Goal: Information Seeking & Learning: Learn about a topic

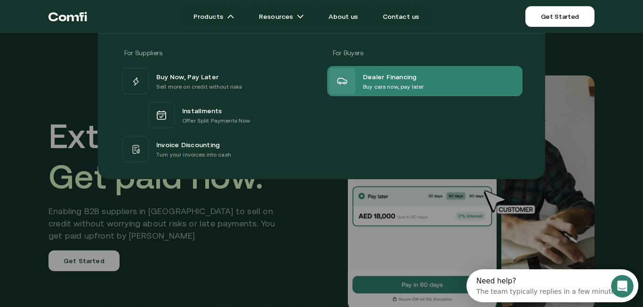
click at [396, 84] on p "Buy cars now, pay later" at bounding box center [393, 86] width 61 height 9
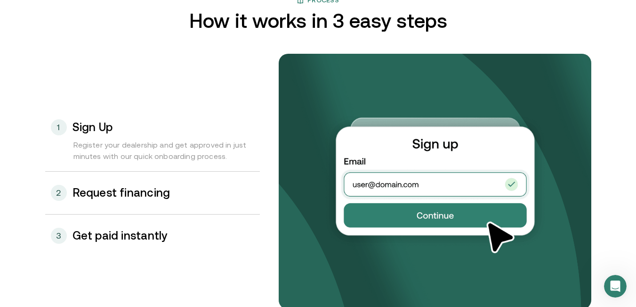
scroll to position [968, 0]
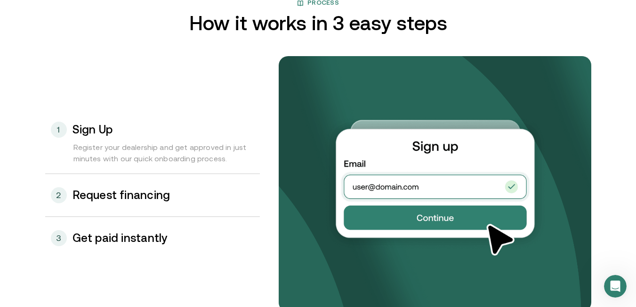
click at [155, 213] on div "2 Request financing" at bounding box center [152, 195] width 215 height 42
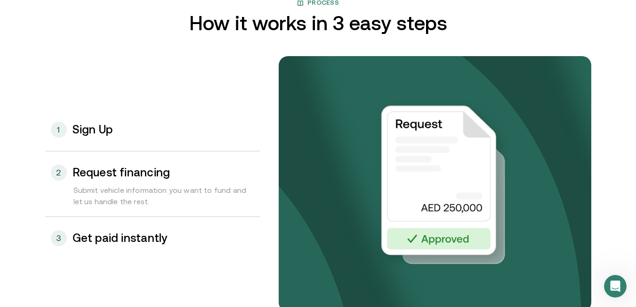
click at [151, 239] on h3 "Get paid instantly" at bounding box center [120, 238] width 95 height 12
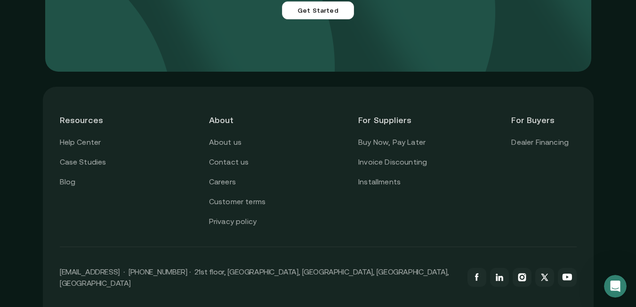
scroll to position [2343, 0]
click at [396, 148] on link "Buy Now, Pay Later" at bounding box center [391, 142] width 67 height 12
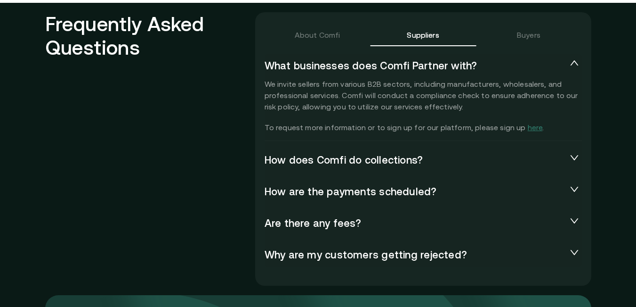
scroll to position [2075, 0]
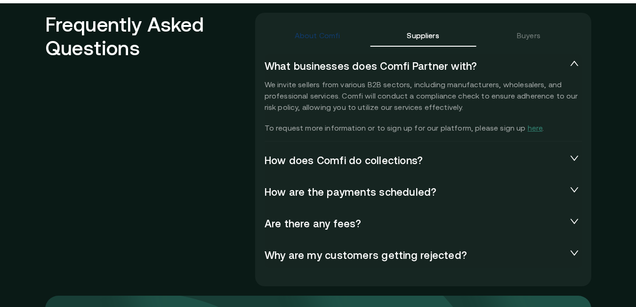
click at [338, 30] on div "About Comfi" at bounding box center [318, 35] width 46 height 11
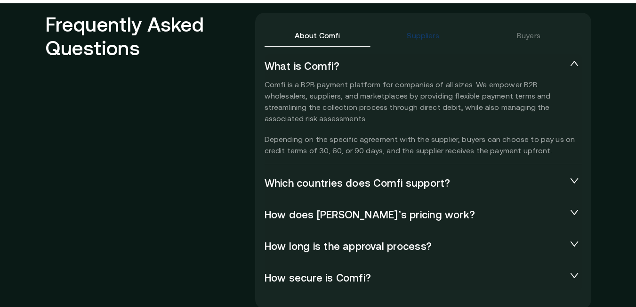
click at [433, 35] on div "Suppliers" at bounding box center [423, 35] width 32 height 11
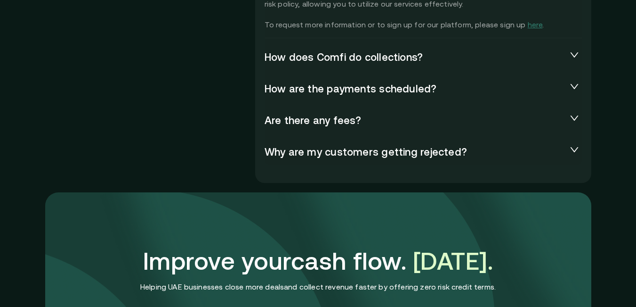
scroll to position [2181, 0]
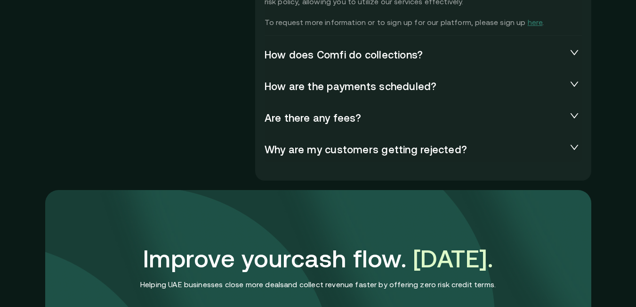
click at [296, 112] on span "Are there any fees?" at bounding box center [416, 118] width 302 height 13
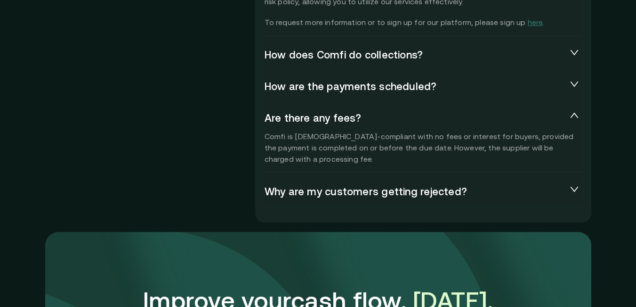
click at [250, 137] on h2 "Frequently Asked Questions" at bounding box center [150, 62] width 210 height 311
click at [325, 195] on span "Why are my customers getting rejected?" at bounding box center [416, 191] width 302 height 13
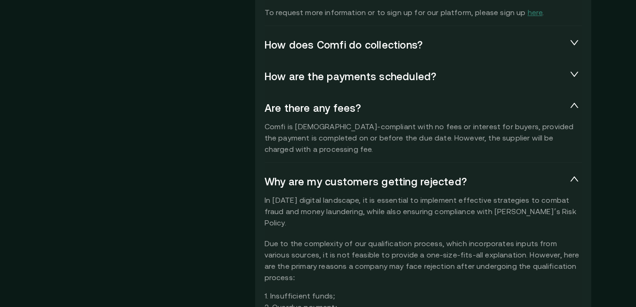
scroll to position [2188, 0]
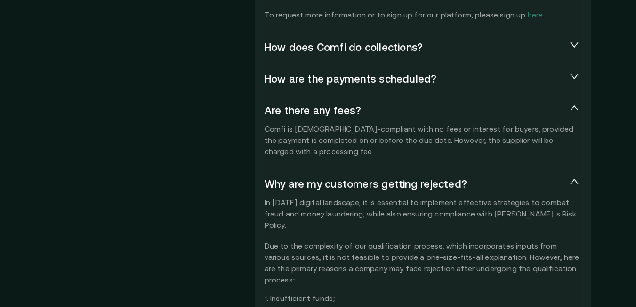
click at [351, 49] on span "How does Comfi do collections?" at bounding box center [416, 47] width 302 height 13
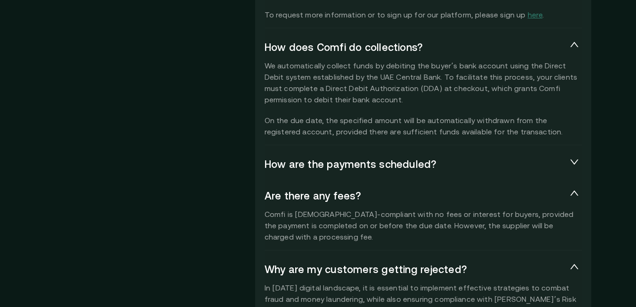
scroll to position [2253, 0]
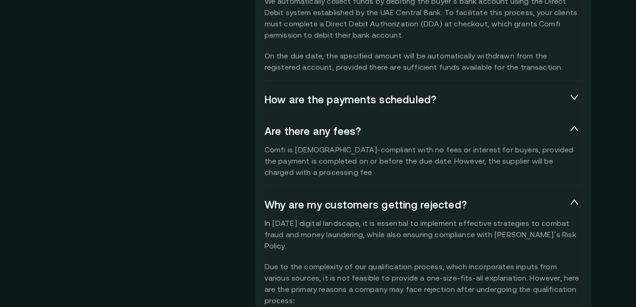
click at [290, 92] on div "How are the payments scheduled?" at bounding box center [423, 100] width 317 height 24
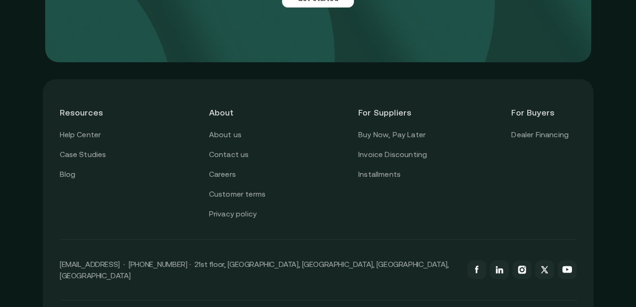
scroll to position [2864, 0]
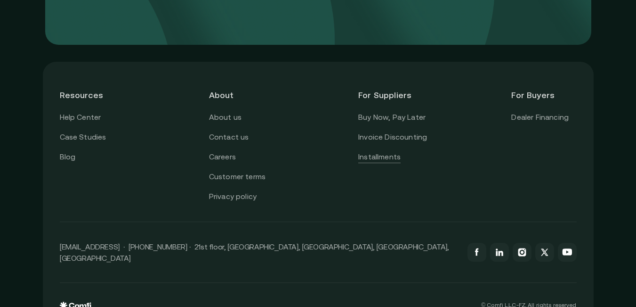
click at [385, 151] on link "Installments" at bounding box center [379, 157] width 42 height 12
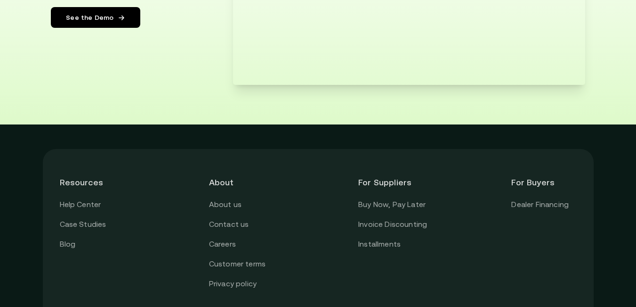
scroll to position [1898, 0]
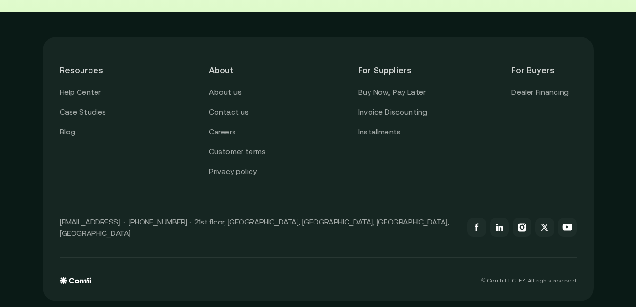
click at [228, 135] on link "Careers" at bounding box center [222, 132] width 27 height 12
